Goal: Navigation & Orientation: Find specific page/section

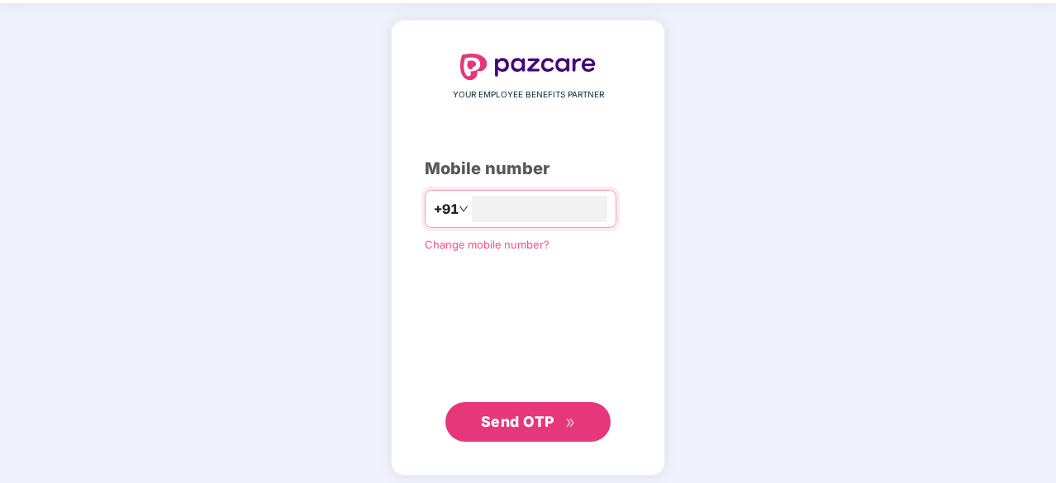
scroll to position [63, 0]
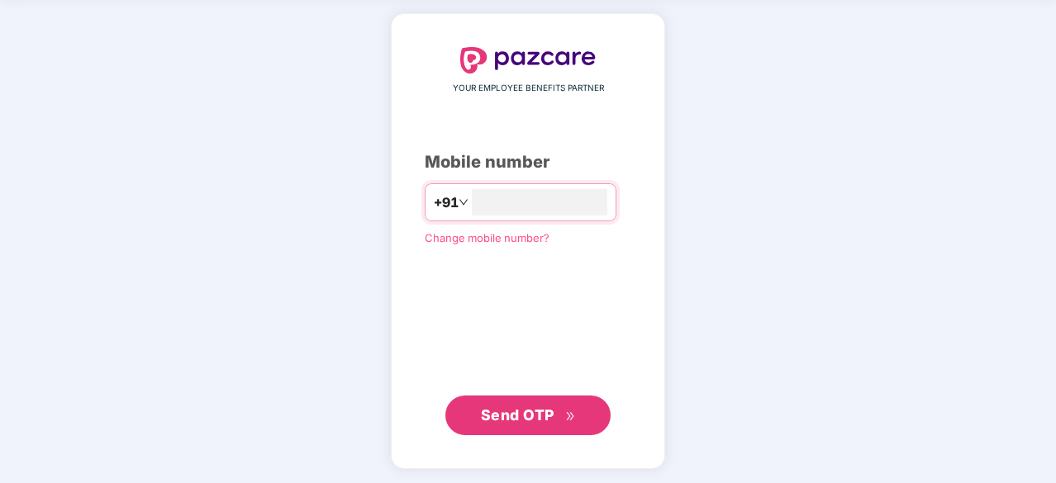
type input "**********"
click at [494, 411] on span "Send OTP" at bounding box center [518, 414] width 74 height 17
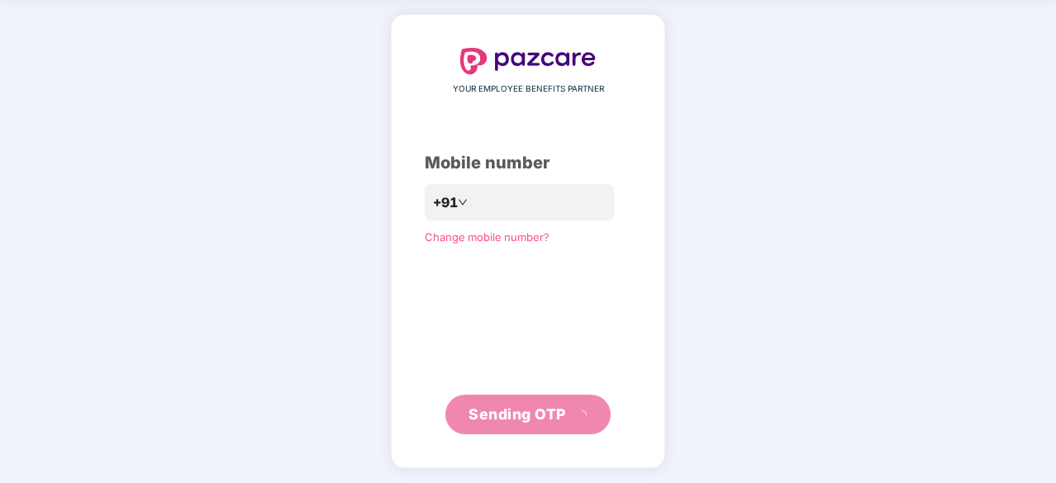
scroll to position [55, 0]
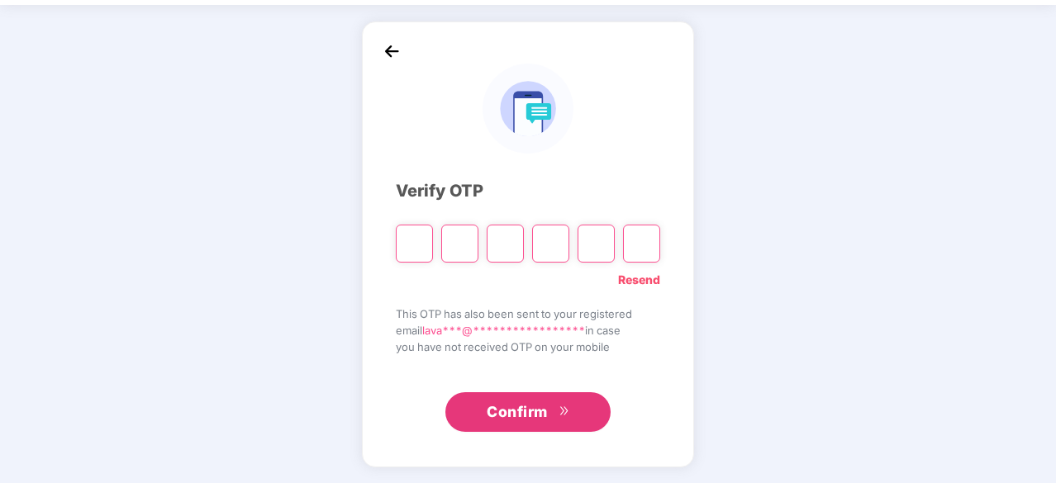
type input "*"
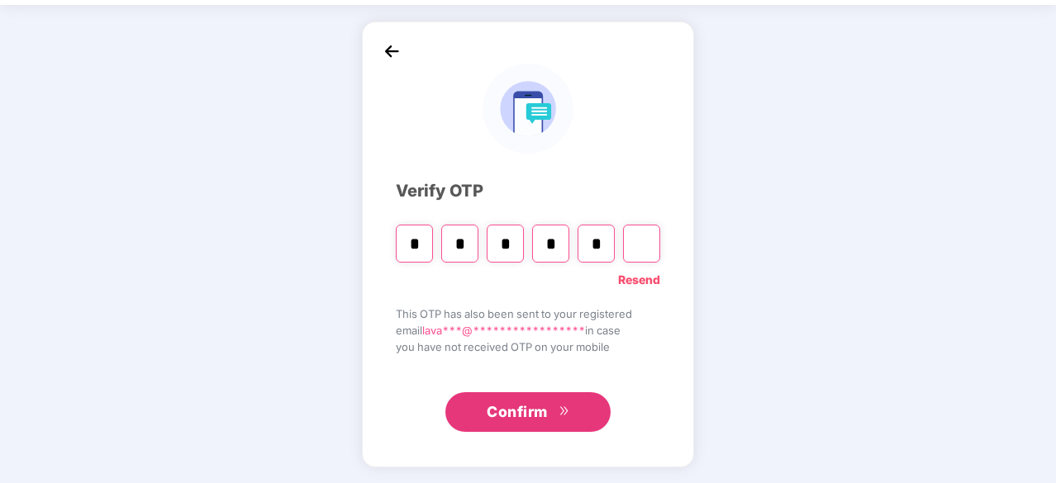
type input "*"
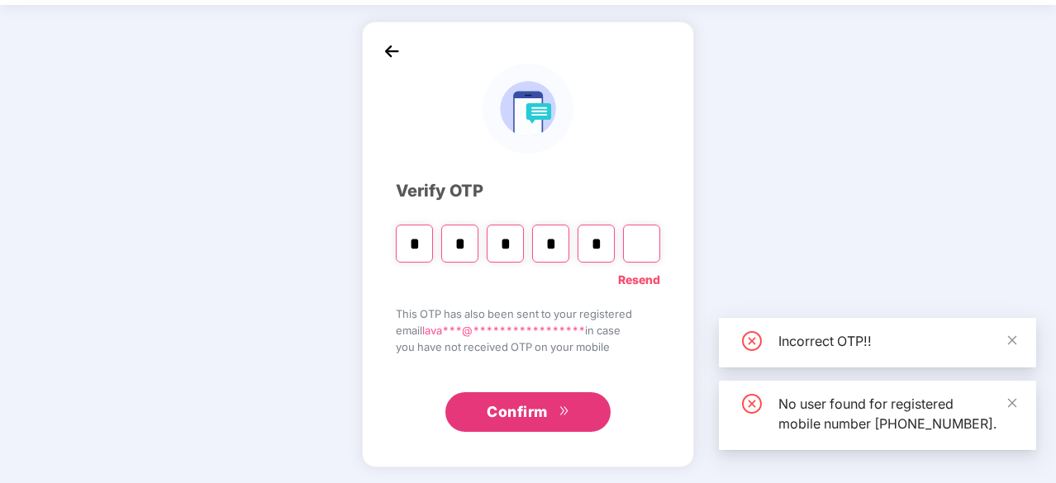
type input "*"
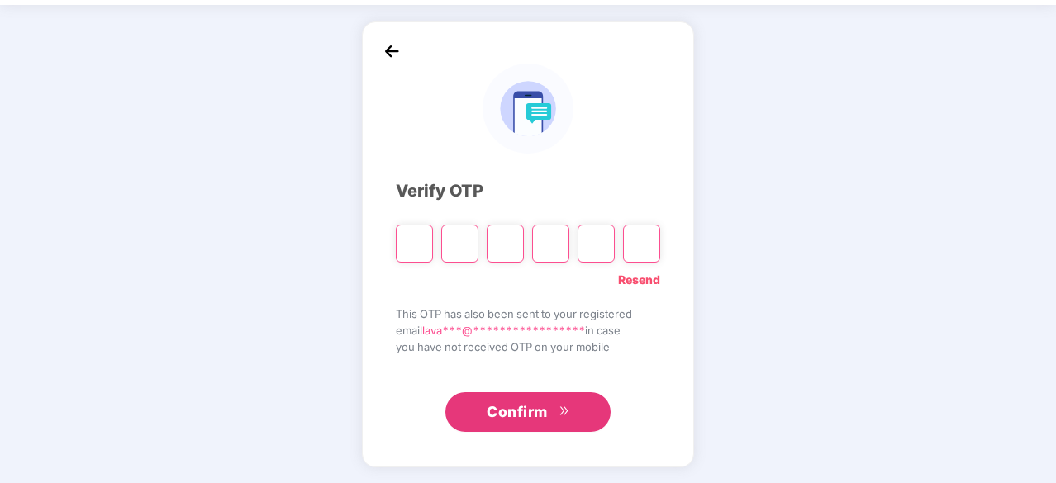
type input "*"
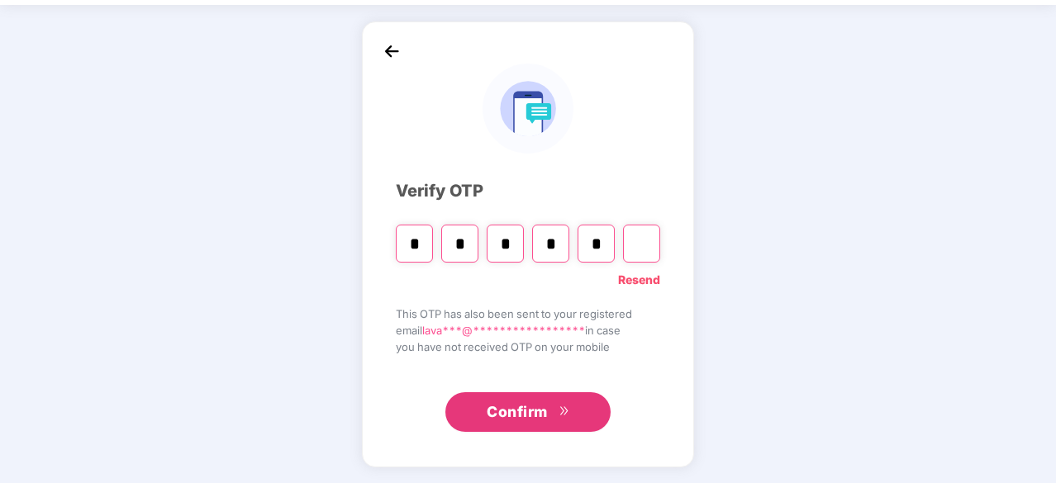
type input "*"
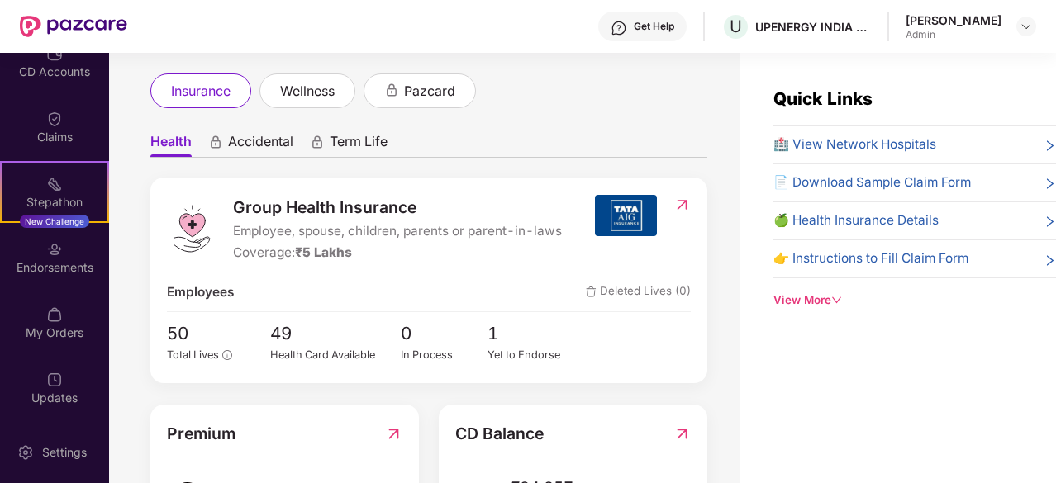
scroll to position [76, 0]
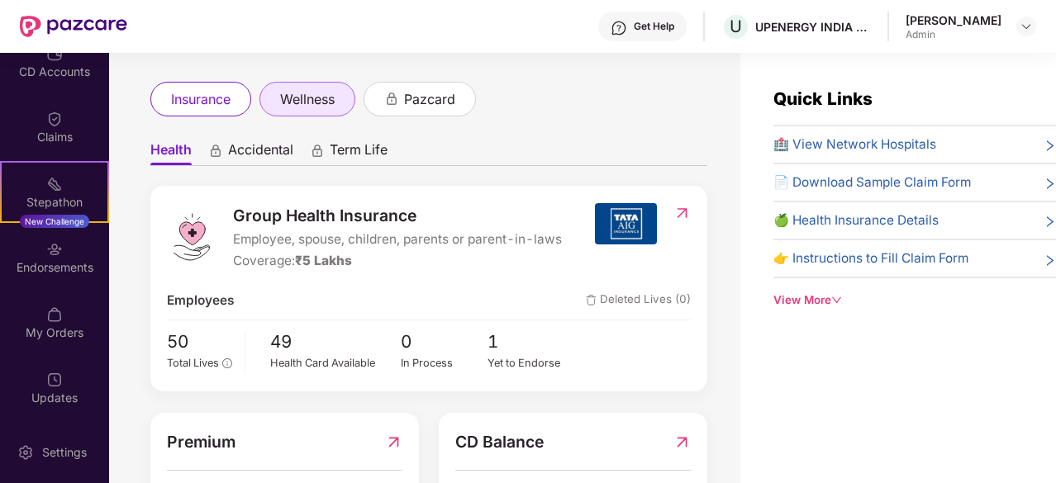
click at [327, 89] on span "wellness" at bounding box center [307, 99] width 55 height 21
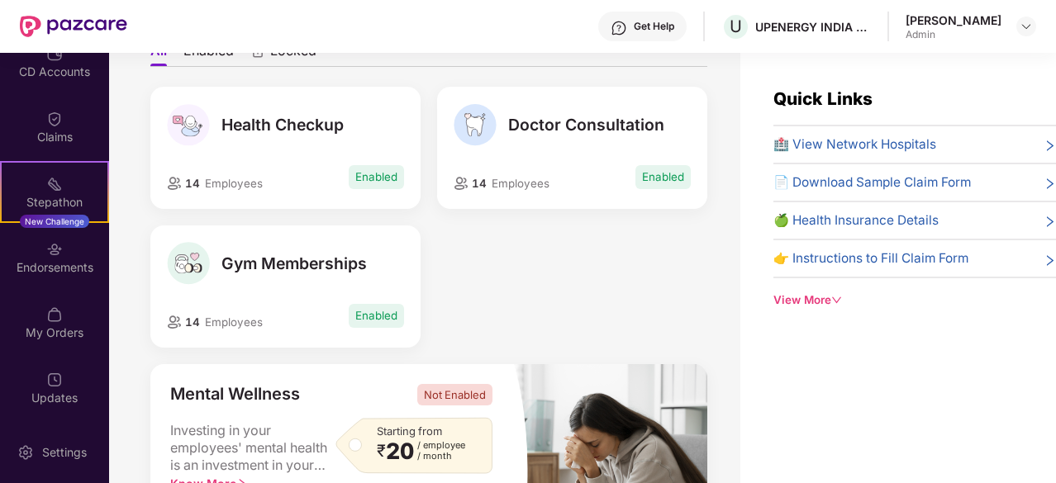
scroll to position [178, 0]
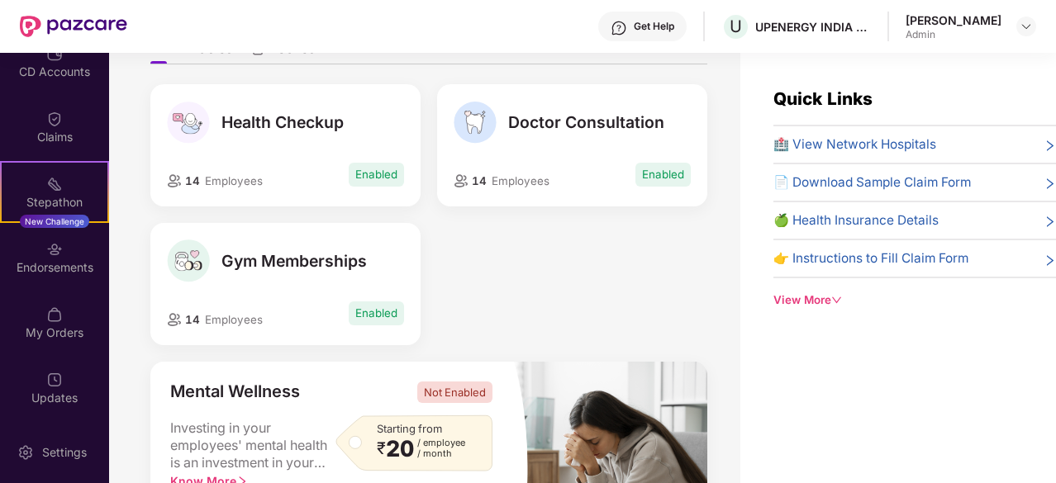
click at [301, 261] on span "Gym Memberships" at bounding box center [293, 261] width 145 height 20
click at [183, 256] on img at bounding box center [188, 261] width 42 height 42
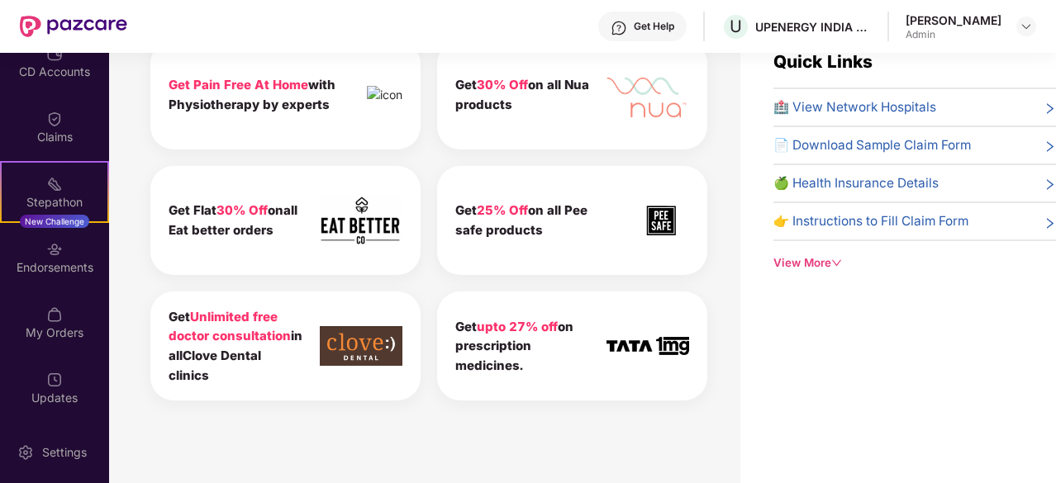
scroll to position [53, 0]
